Goal: Navigation & Orientation: Find specific page/section

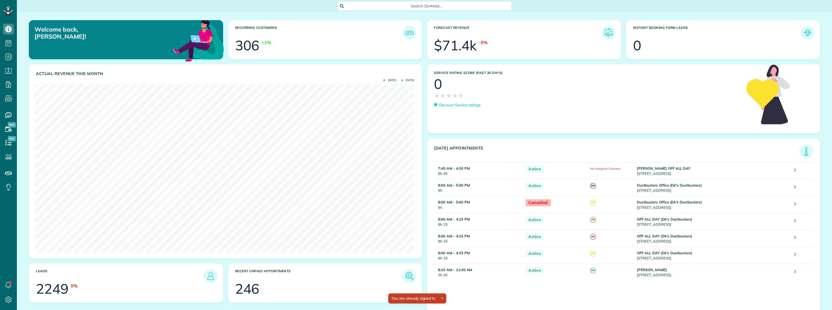
scroll to position [168, 379]
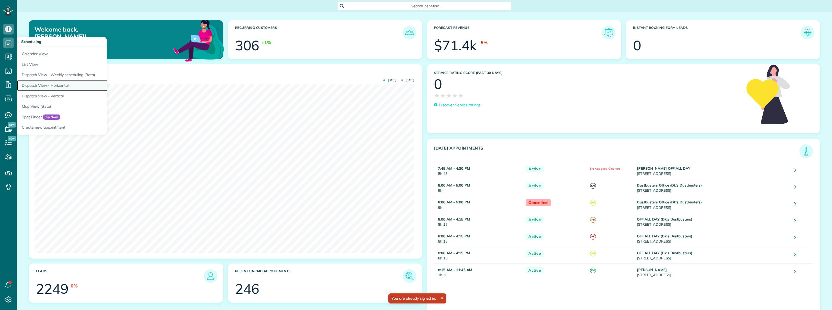
click at [42, 84] on link "Dispatch View - Horizontal" at bounding box center [85, 85] width 136 height 11
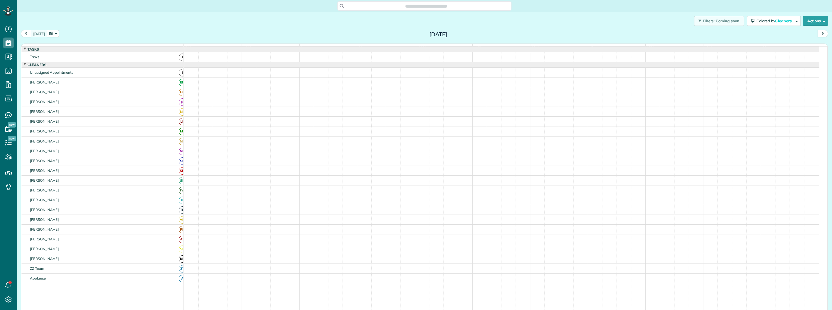
scroll to position [2, 2]
